Goal: Information Seeking & Learning: Learn about a topic

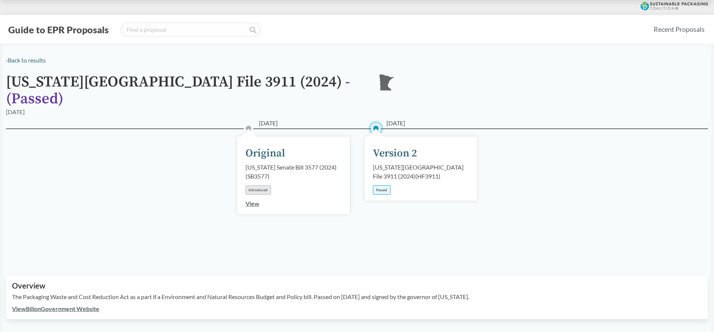
click at [259, 185] on div "Introduced" at bounding box center [257, 189] width 25 height 9
click at [256, 200] on link "View" at bounding box center [252, 203] width 14 height 7
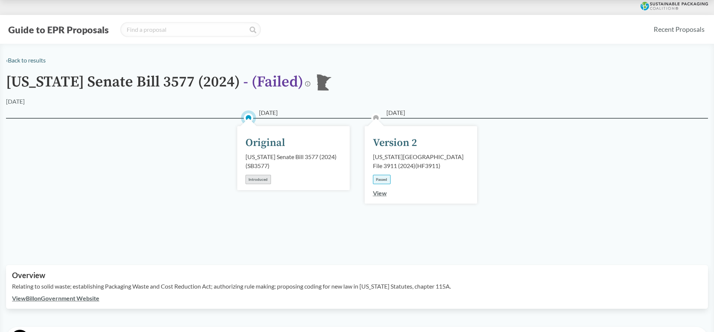
click at [385, 193] on link "View" at bounding box center [380, 193] width 14 height 7
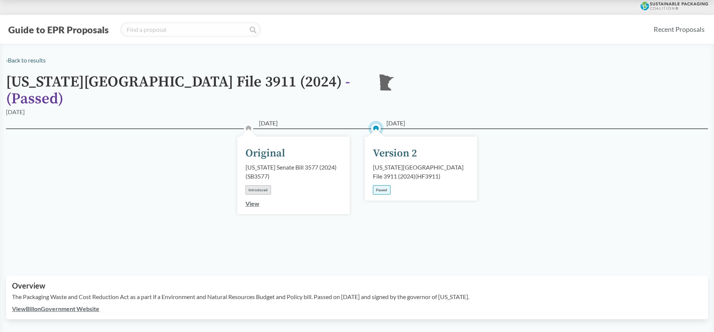
click at [386, 185] on div "Passed" at bounding box center [382, 189] width 18 height 9
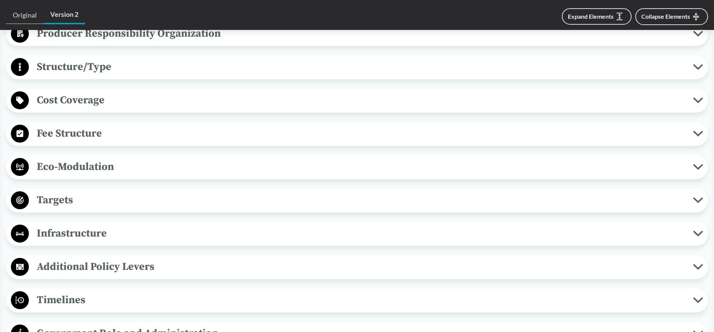
scroll to position [450, 0]
click at [213, 162] on span "Eco-Modulation" at bounding box center [361, 166] width 664 height 17
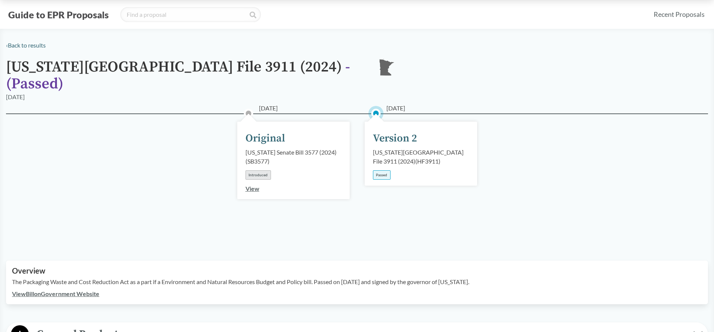
scroll to position [0, 0]
